Goal: Complete application form: Complete application form

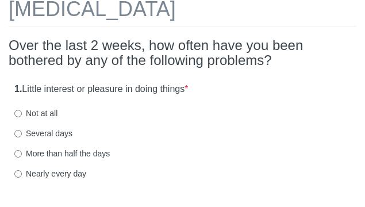
scroll to position [76, 0]
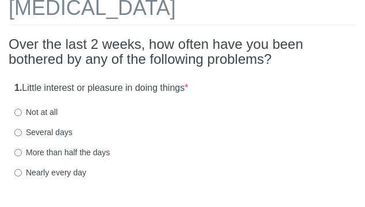
click at [49, 113] on label "Not at all" at bounding box center [35, 112] width 43 height 12
click at [22, 113] on input "Not at all" at bounding box center [17, 112] width 7 height 7
radio input "true"
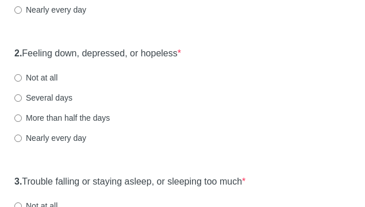
scroll to position [240, 0]
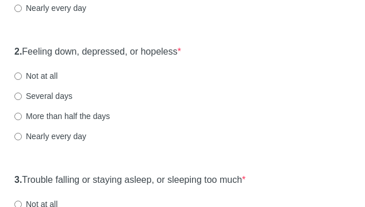
click at [53, 91] on label "Several days" at bounding box center [43, 96] width 58 height 12
click at [22, 93] on input "Several days" at bounding box center [17, 96] width 7 height 7
radio input "true"
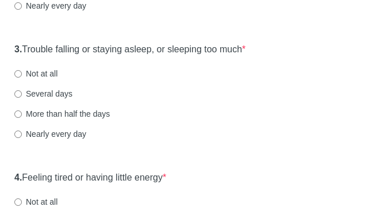
scroll to position [374, 0]
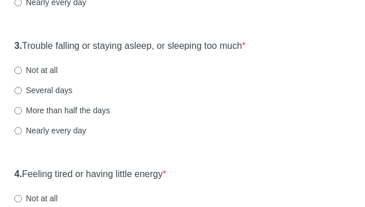
click at [56, 72] on label "Not at all" at bounding box center [35, 70] width 43 height 12
click at [22, 72] on input "Not at all" at bounding box center [17, 70] width 7 height 7
radio input "true"
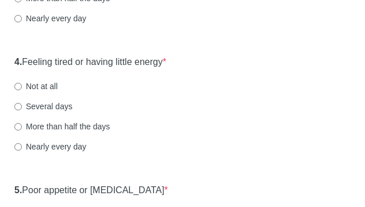
scroll to position [499, 0]
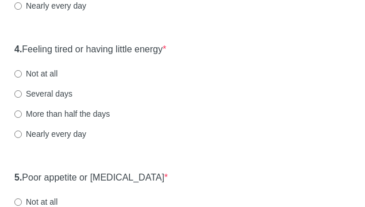
click at [55, 75] on label "Not at all" at bounding box center [35, 74] width 43 height 12
click at [22, 75] on input "Not at all" at bounding box center [17, 73] width 7 height 7
radio input "true"
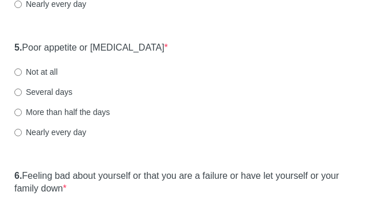
scroll to position [634, 0]
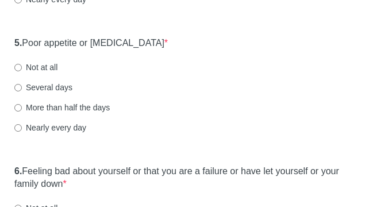
click at [54, 68] on label "Not at all" at bounding box center [35, 68] width 43 height 12
click at [22, 68] on input "Not at all" at bounding box center [17, 67] width 7 height 7
radio input "true"
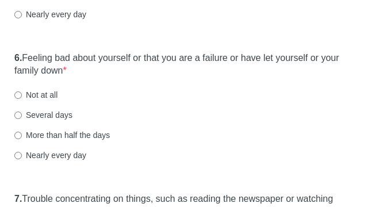
scroll to position [752, 0]
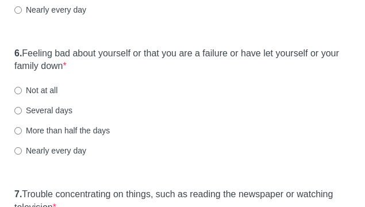
click at [64, 113] on label "Several days" at bounding box center [43, 111] width 58 height 12
click at [22, 113] on input "Several days" at bounding box center [17, 110] width 7 height 7
radio input "true"
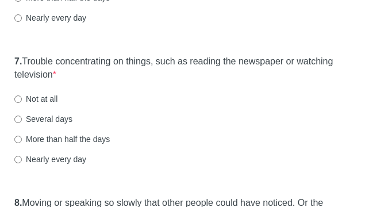
scroll to position [902, 0]
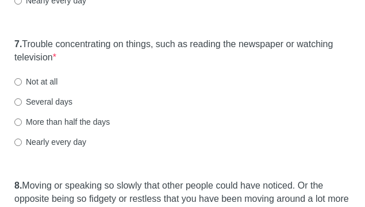
click at [49, 81] on label "Not at all" at bounding box center [35, 82] width 43 height 12
click at [22, 81] on input "Not at all" at bounding box center [17, 81] width 7 height 7
radio input "true"
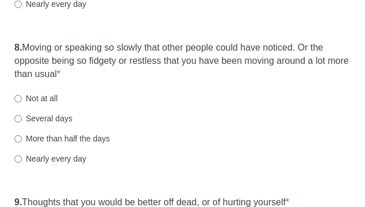
scroll to position [1045, 0]
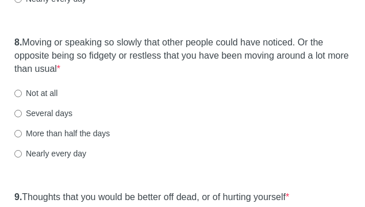
click at [52, 94] on label "Not at all" at bounding box center [35, 93] width 43 height 12
click at [22, 94] on input "Not at all" at bounding box center [17, 93] width 7 height 7
radio input "true"
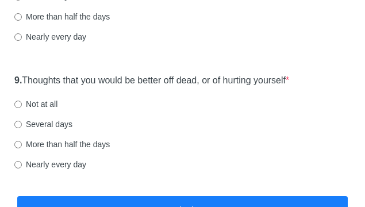
scroll to position [1197, 0]
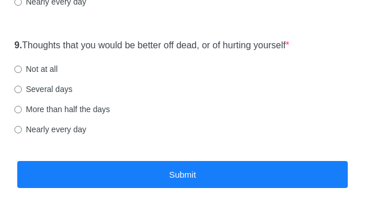
click at [51, 67] on label "Not at all" at bounding box center [35, 69] width 43 height 12
click at [22, 67] on input "Not at all" at bounding box center [17, 69] width 7 height 7
radio input "true"
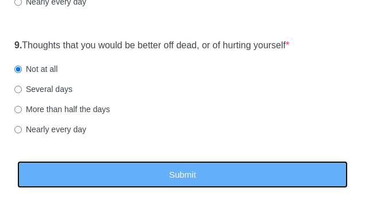
click at [205, 174] on button "Submit" at bounding box center [182, 174] width 331 height 27
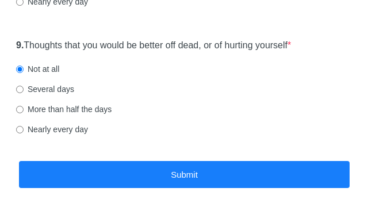
scroll to position [0, 0]
